Goal: Task Accomplishment & Management: Manage account settings

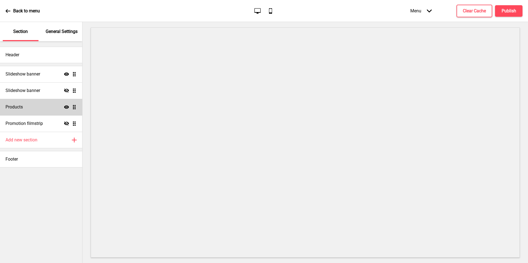
click at [55, 110] on div "Products Show Drag" at bounding box center [41, 107] width 82 height 16
select select "list"
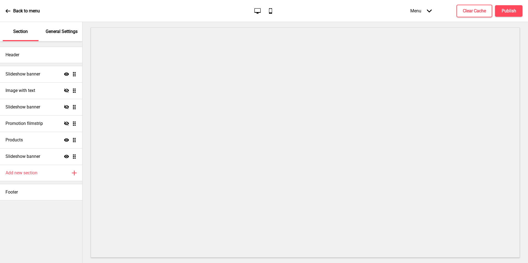
click at [2, 14] on div "Back to menu Desktop Mobile Menu Arrow down Product Page Store Information Chec…" at bounding box center [264, 11] width 528 height 22
click at [14, 10] on p "Back to menu" at bounding box center [26, 11] width 27 height 6
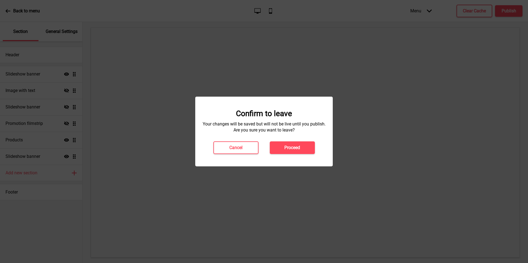
click at [293, 154] on div "Confirm to leave Your changes will be saved but will not be live until you publ…" at bounding box center [263, 132] width 137 height 70
click at [293, 151] on button "Proceed" at bounding box center [292, 148] width 45 height 13
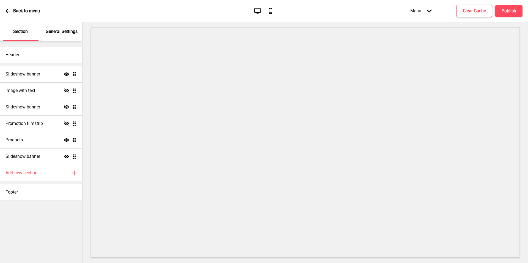
click at [60, 40] on div "General Settings" at bounding box center [62, 31] width 36 height 19
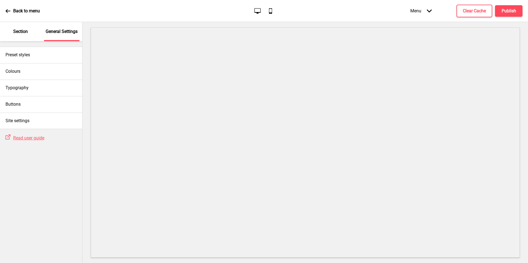
click at [19, 36] on div "Section" at bounding box center [21, 31] width 36 height 19
